Goal: Navigation & Orientation: Find specific page/section

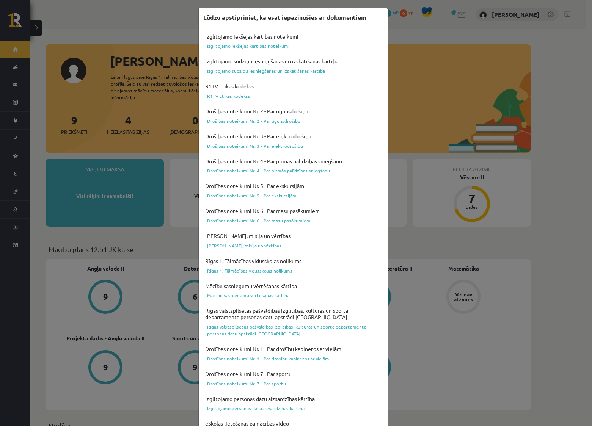
click at [170, 30] on div "Lūdzu apstipriniet, ka esat iepazinušies ar dokumentiem Izglītojamo iekšējās kā…" at bounding box center [296, 213] width 592 height 426
click at [161, 26] on div "Lūdzu apstipriniet, ka esat iepazinušies ar dokumentiem Izglītojamo iekšējās kā…" at bounding box center [296, 213] width 592 height 426
click at [400, 50] on div "Lūdzu apstipriniet, ka esat iepazinušies ar dokumentiem Izglītojamo iekšējās kā…" at bounding box center [296, 213] width 592 height 426
click at [407, 92] on div "Lūdzu apstipriniet, ka esat iepazinušies ar dokumentiem Izglītojamo iekšējās kā…" at bounding box center [296, 213] width 592 height 426
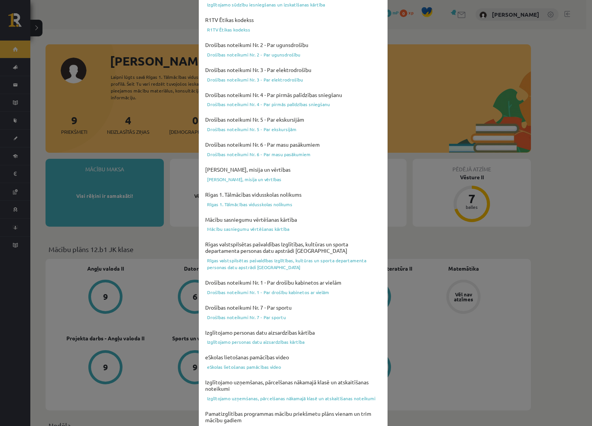
scroll to position [120, 0]
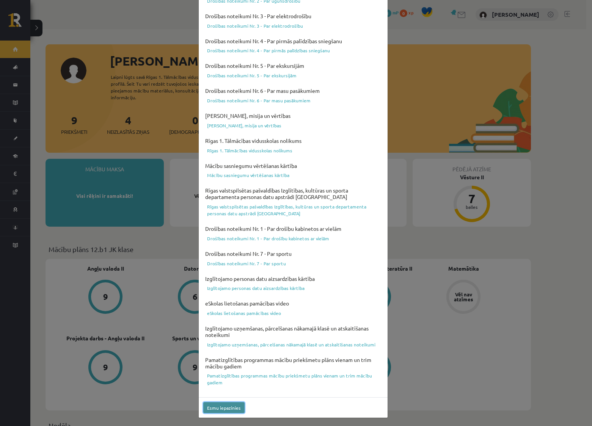
click at [227, 406] on button "Esmu iepazinies" at bounding box center [223, 407] width 41 height 11
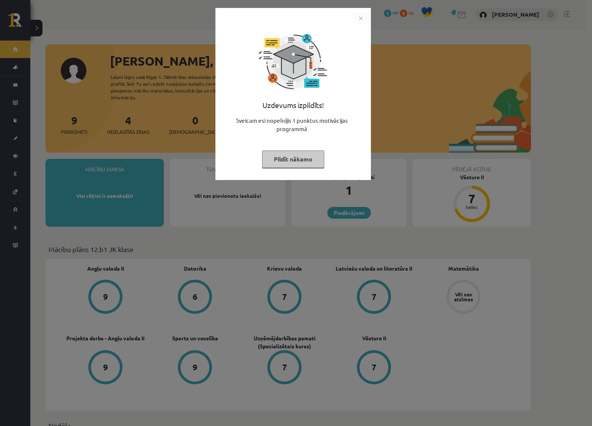
click at [297, 162] on button "Pildīt nākamo" at bounding box center [293, 158] width 62 height 17
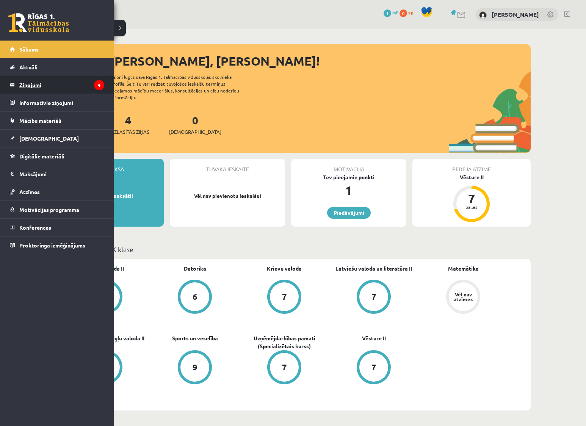
click at [30, 83] on legend "Ziņojumi 4" at bounding box center [61, 84] width 85 height 17
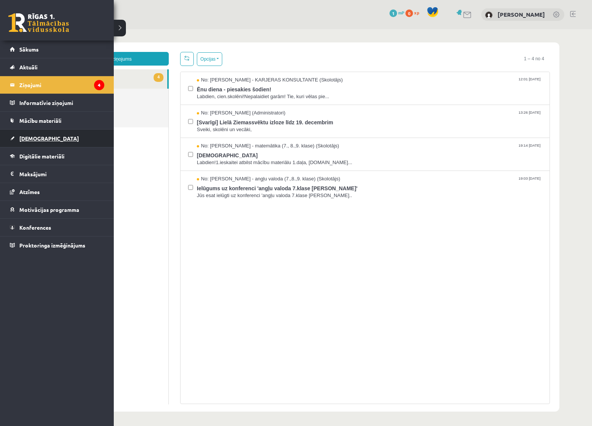
click at [35, 134] on link "[DEMOGRAPHIC_DATA]" at bounding box center [57, 138] width 94 height 17
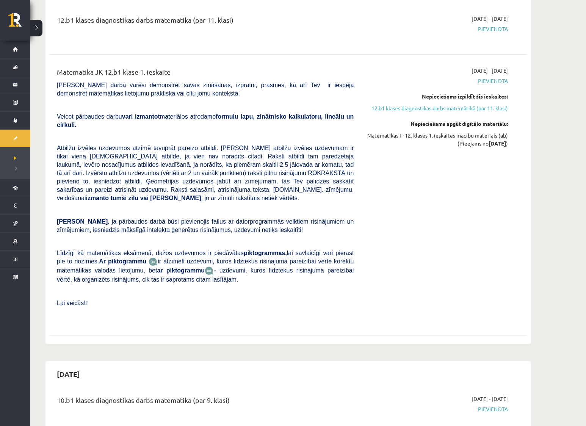
scroll to position [23, 0]
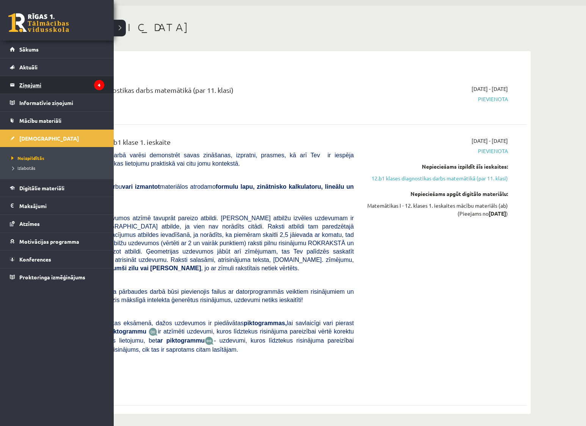
click at [30, 83] on legend "Ziņojumi 4" at bounding box center [61, 84] width 85 height 17
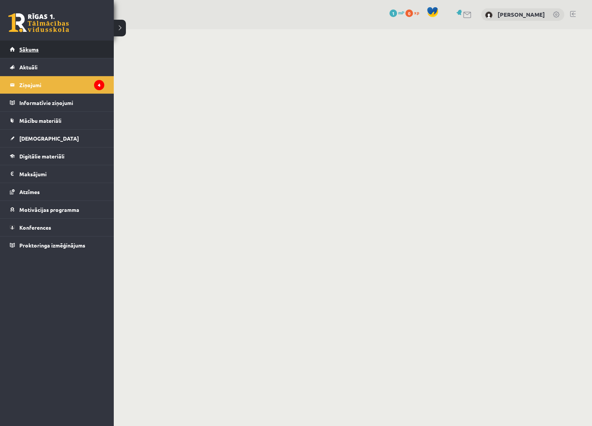
click at [28, 44] on link "Sākums" at bounding box center [57, 49] width 94 height 17
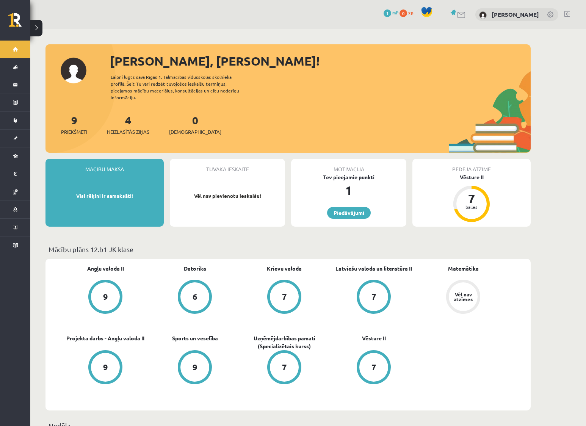
click at [457, 14] on link at bounding box center [461, 15] width 9 height 6
